Goal: Task Accomplishment & Management: Complete application form

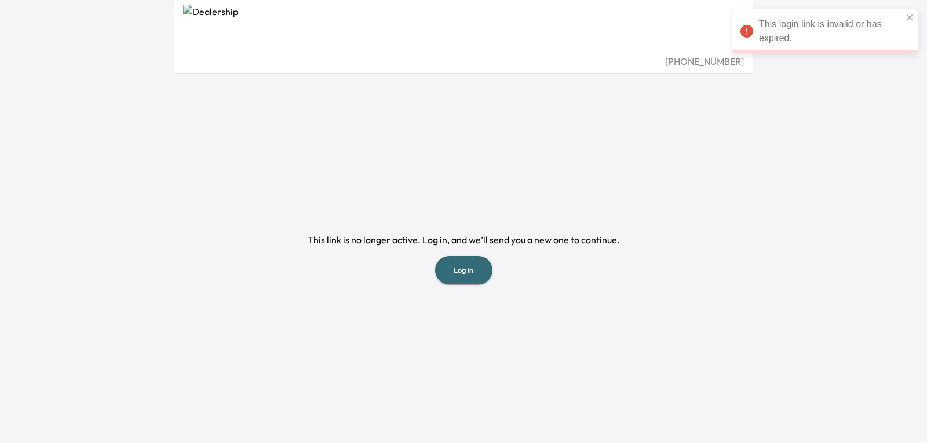
click at [467, 263] on button "Log in" at bounding box center [463, 270] width 57 height 28
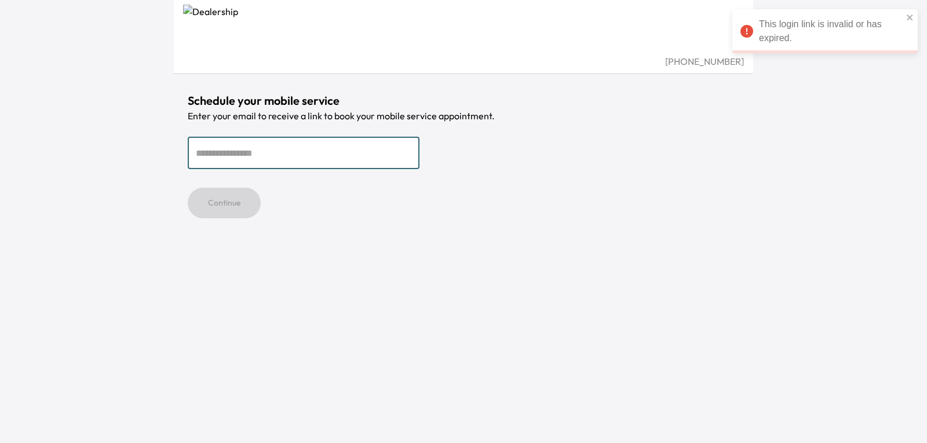
click at [264, 156] on input "email" at bounding box center [304, 153] width 232 height 32
type input "**********"
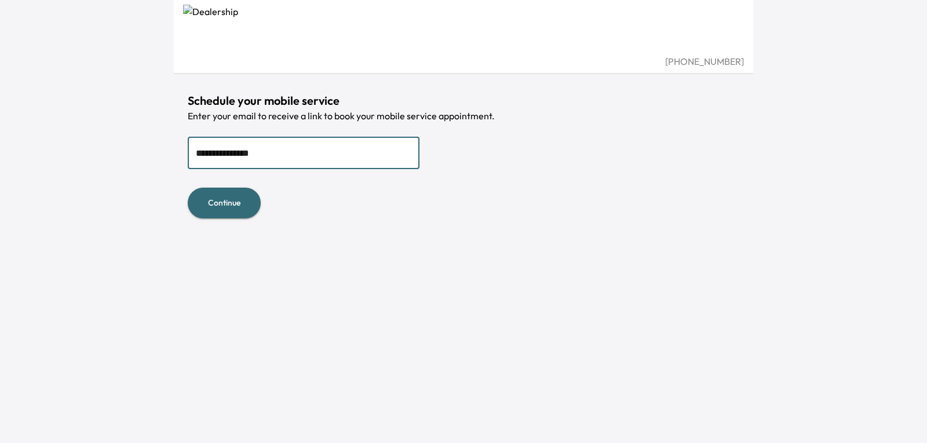
click at [235, 197] on button "Continue" at bounding box center [224, 203] width 73 height 31
